Goal: Transaction & Acquisition: Subscribe to service/newsletter

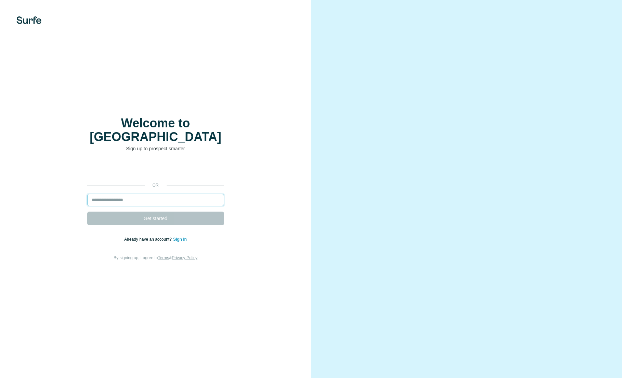
click at [189, 195] on input "email" at bounding box center [155, 200] width 137 height 12
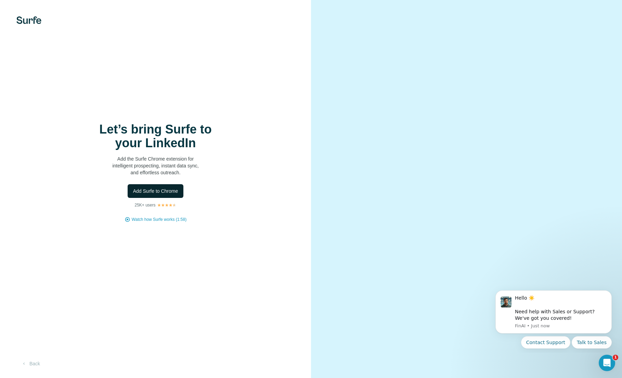
click at [163, 192] on span "Add Surfe to Chrome" at bounding box center [155, 190] width 45 height 7
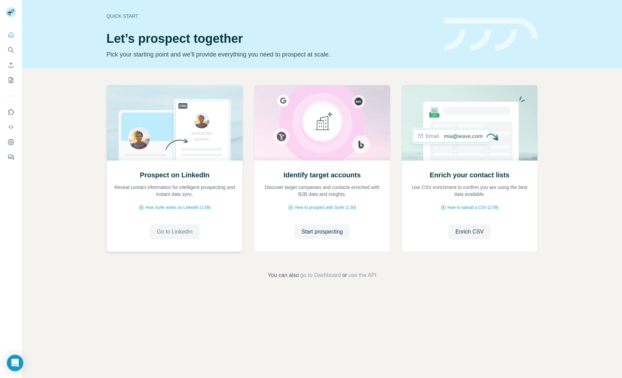
click at [170, 225] on button "Go to LinkedIn" at bounding box center [174, 231] width 49 height 15
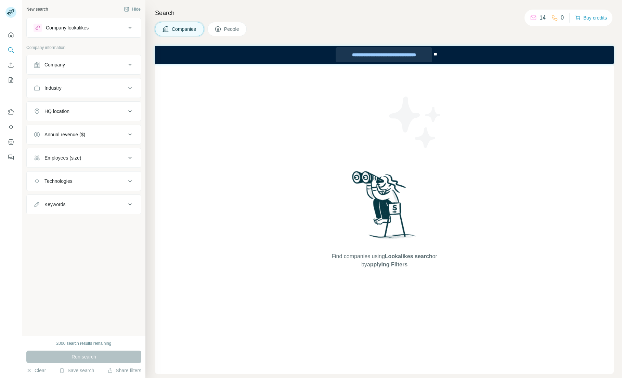
click at [405, 54] on div "**********" at bounding box center [384, 54] width 96 height 15
